Goal: Navigation & Orientation: Find specific page/section

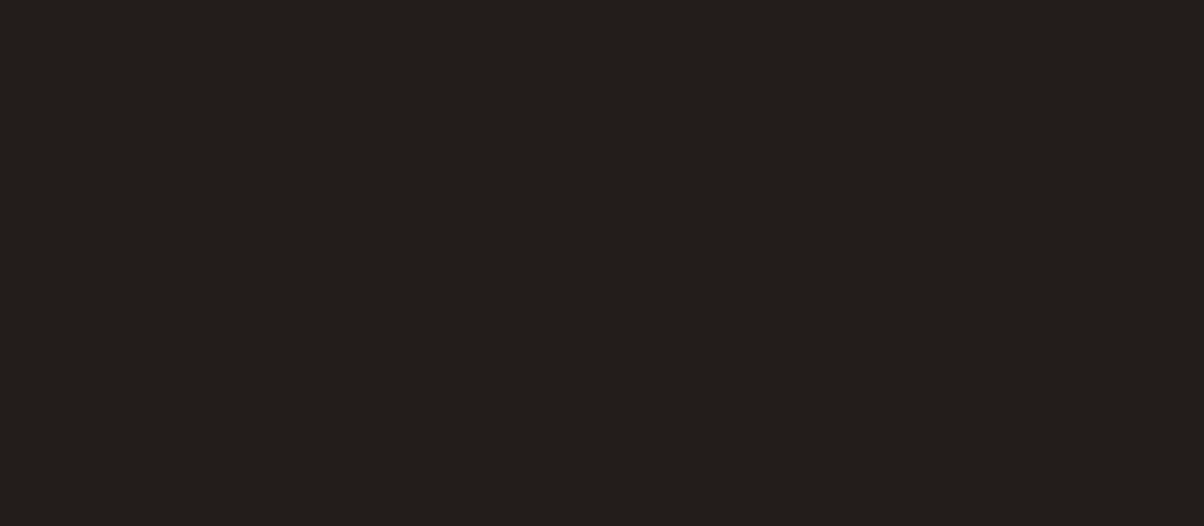
click at [724, 292] on span "Gift Cards" at bounding box center [732, 250] width 387 height 87
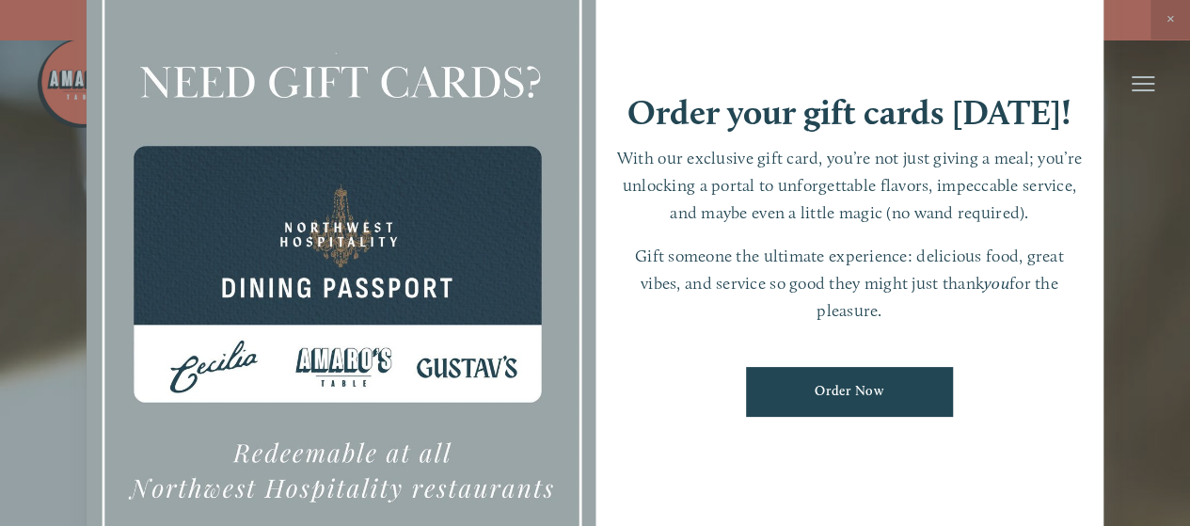
click at [1170, 18] on div at bounding box center [595, 263] width 1190 height 526
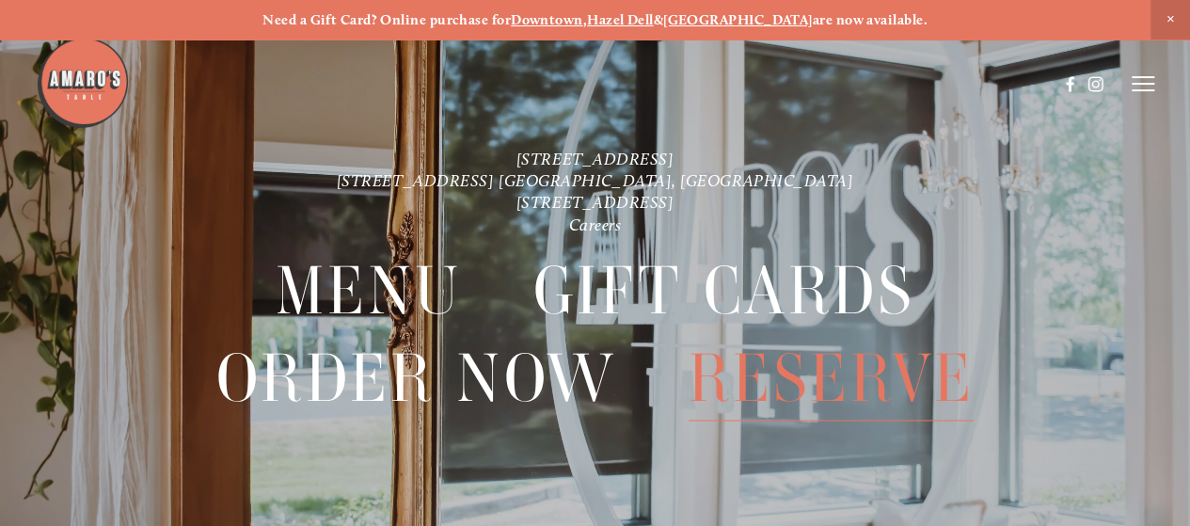
click at [829, 383] on span "Reserve" at bounding box center [832, 378] width 286 height 87
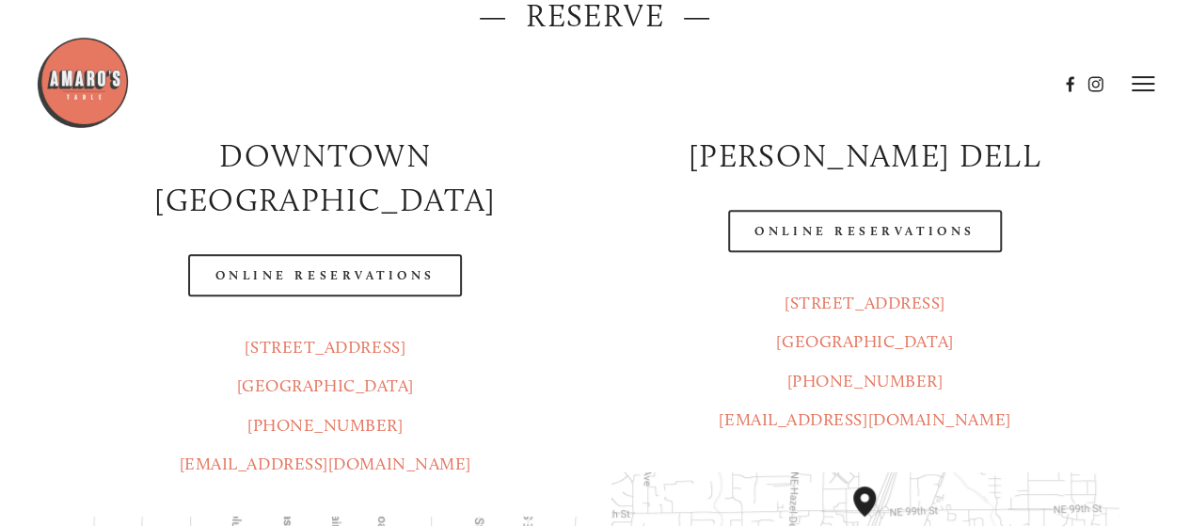
scroll to position [240, 0]
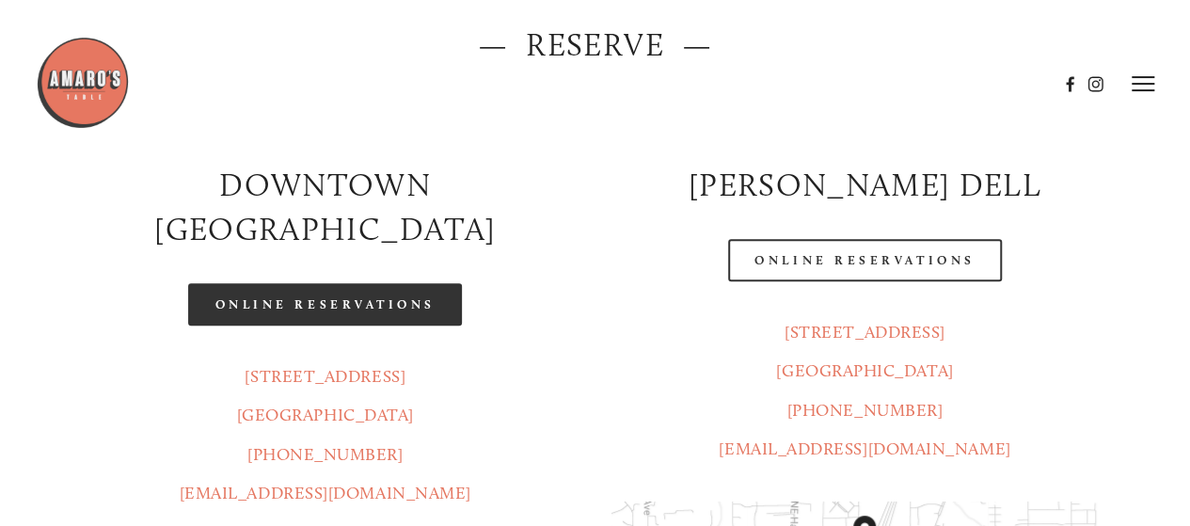
click at [404, 283] on link "Online Reservations" at bounding box center [324, 304] width 273 height 42
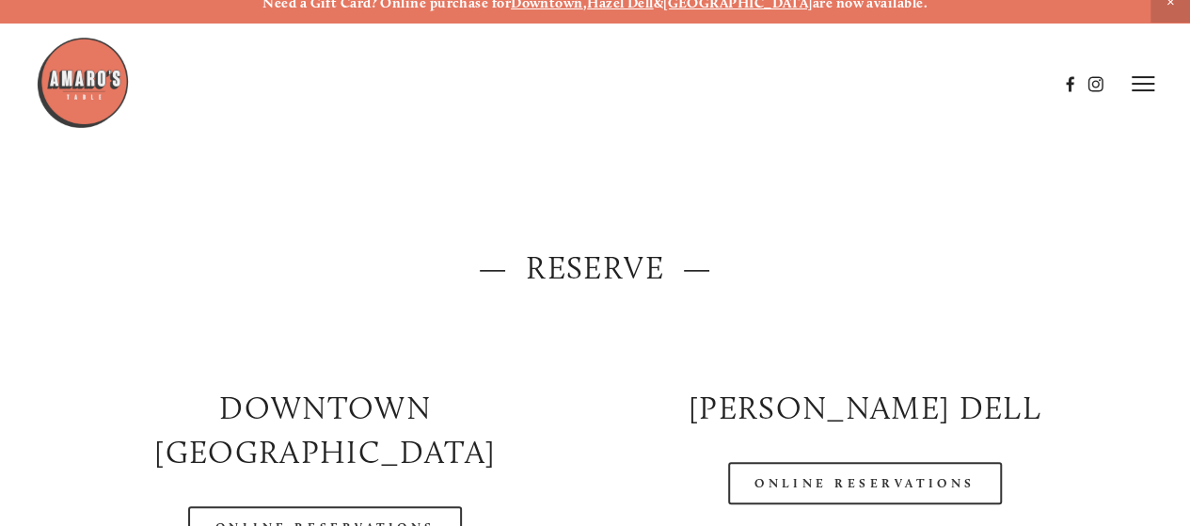
scroll to position [0, 0]
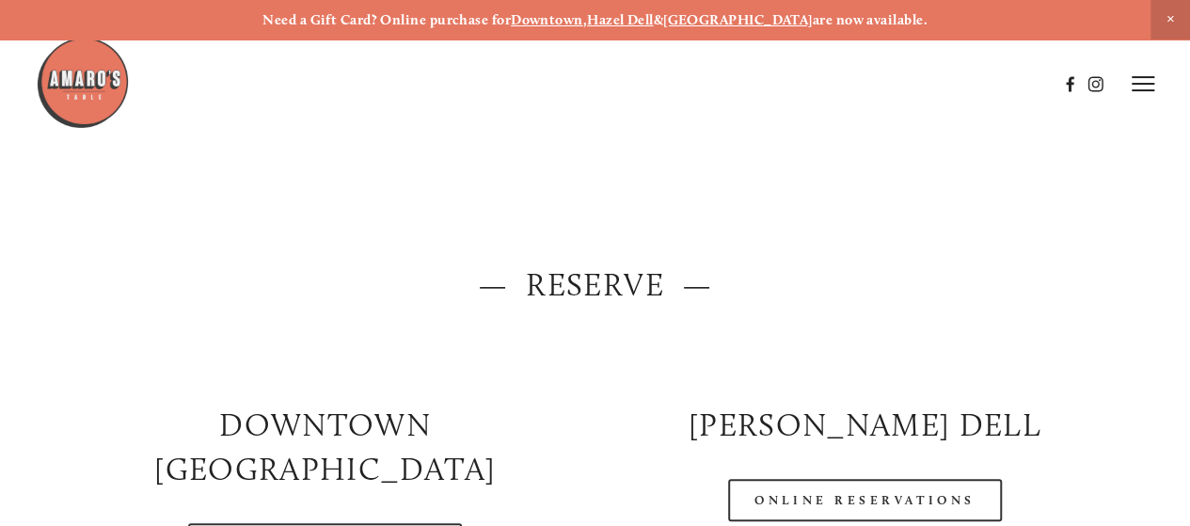
click at [1146, 80] on icon at bounding box center [1143, 83] width 23 height 17
click at [824, 82] on span "Menu" at bounding box center [819, 83] width 35 height 16
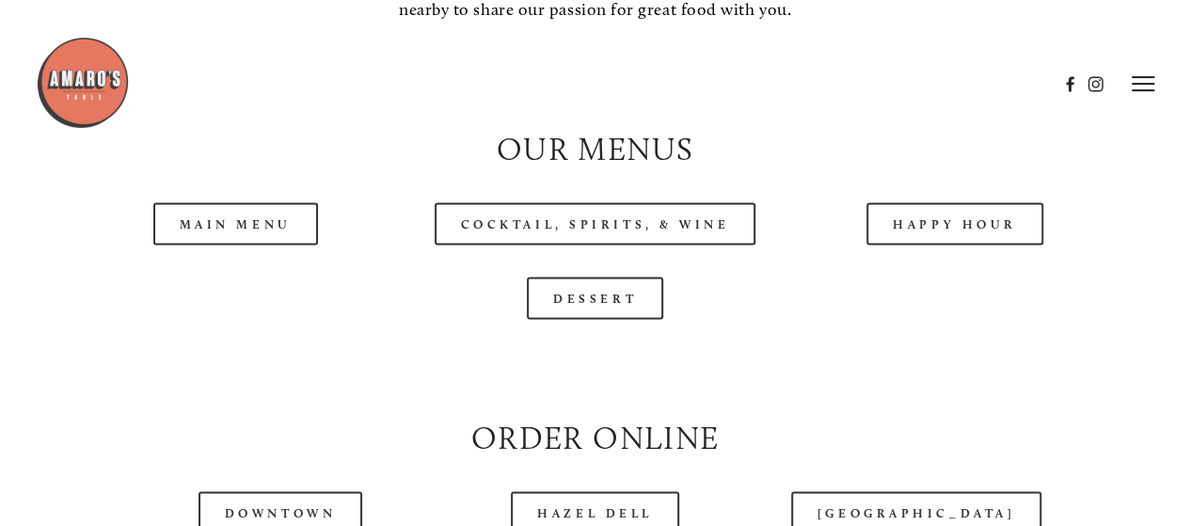
scroll to position [1656, 0]
click at [262, 246] on link "Main Menu" at bounding box center [235, 224] width 165 height 42
